Goal: Information Seeking & Learning: Learn about a topic

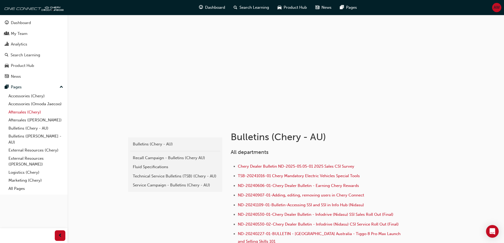
click at [26, 112] on link "Aftersales (Chery)" at bounding box center [35, 112] width 59 height 8
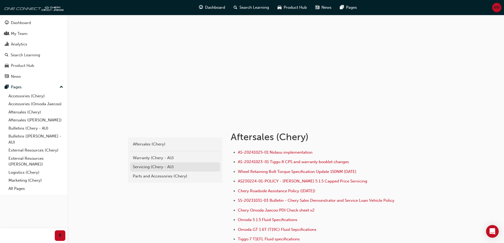
click at [155, 168] on div "Servicing (Chery - AU)" at bounding box center [175, 167] width 85 height 6
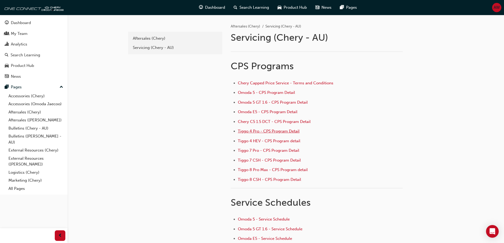
click at [275, 132] on span "Tiggo 4 Pro - CPS Program Detail" at bounding box center [269, 131] width 62 height 5
